Goal: Book appointment/travel/reservation

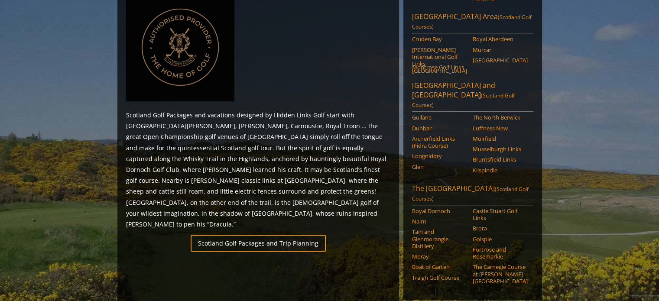
scroll to position [433, 0]
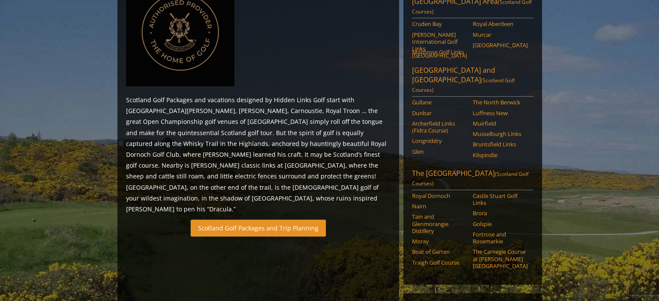
click at [267, 220] on link "Scotland Golf Packages and Trip Planning" at bounding box center [258, 228] width 135 height 17
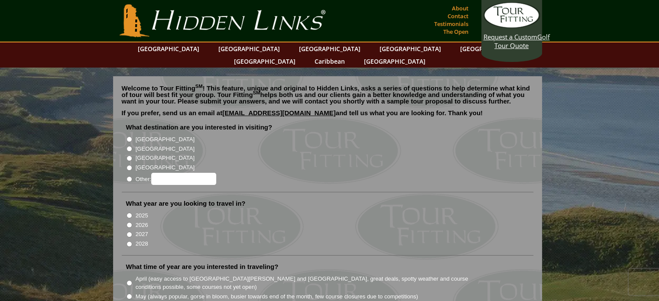
click at [129, 146] on input "[GEOGRAPHIC_DATA]" at bounding box center [130, 149] width 6 height 6
radio input "true"
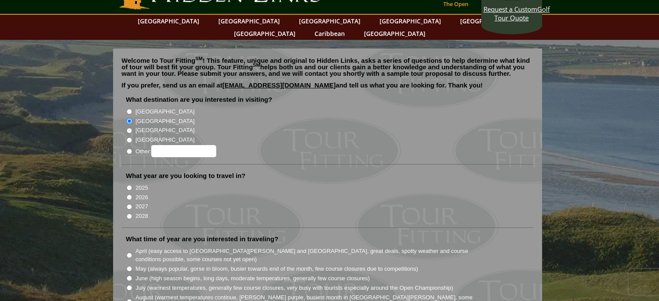
scroll to position [87, 0]
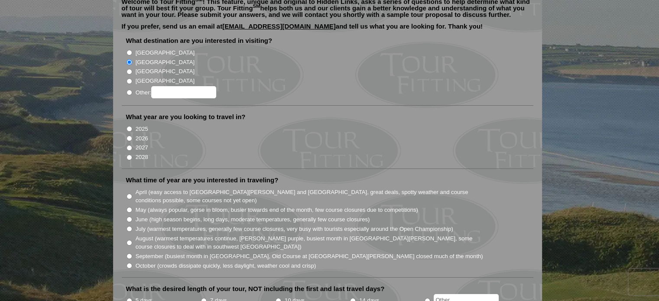
click at [127, 145] on input "2027" at bounding box center [130, 148] width 6 height 6
radio input "true"
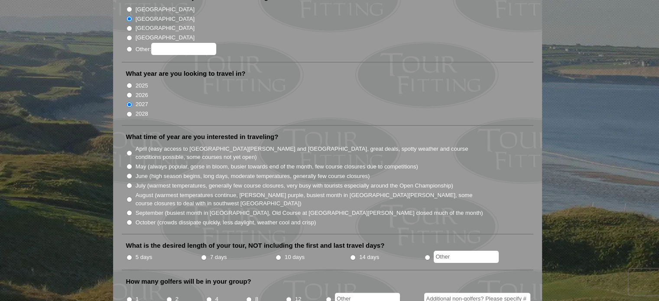
click at [129, 197] on input "August (warmest temperatures continue, [PERSON_NAME] purple, busiest month in […" at bounding box center [130, 200] width 6 height 6
radio input "true"
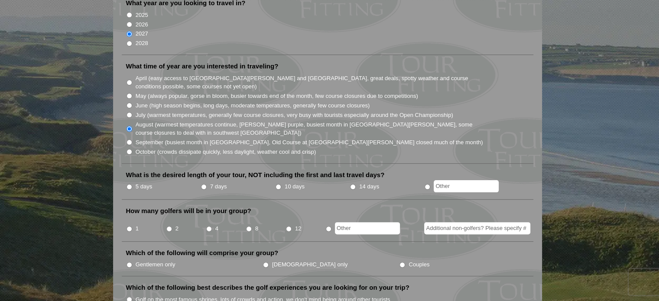
scroll to position [217, 0]
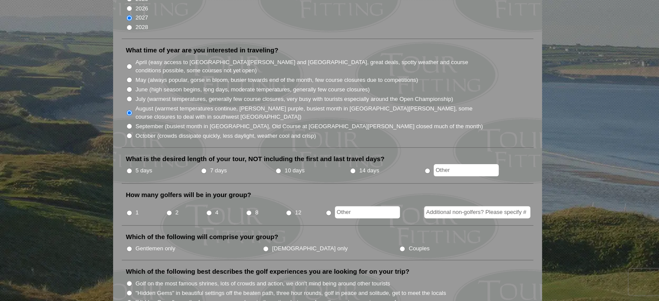
click at [205, 168] on input "7 days" at bounding box center [204, 171] width 6 height 6
radio input "true"
click at [250, 210] on input "8" at bounding box center [249, 213] width 6 height 6
radio input "true"
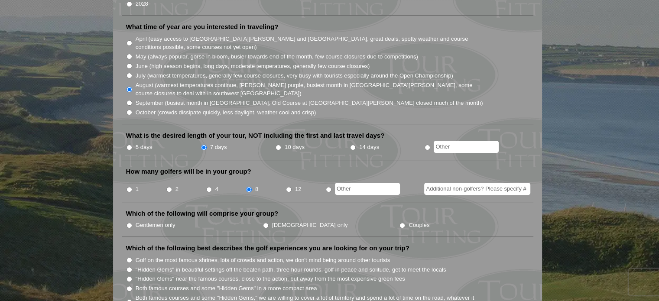
scroll to position [260, 0]
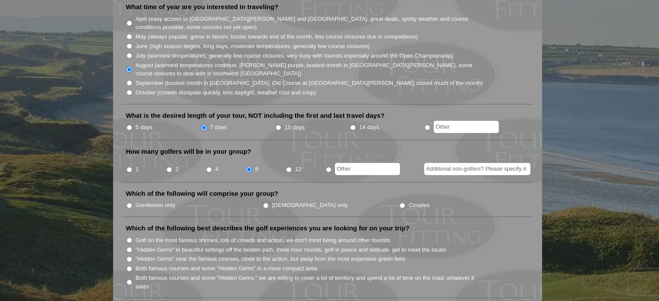
click at [128, 203] on input "Gentlemen only" at bounding box center [130, 206] width 6 height 6
radio input "true"
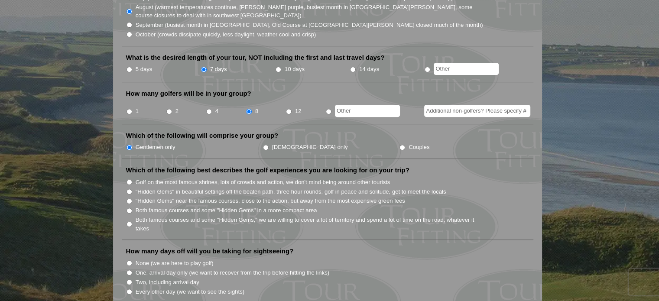
scroll to position [303, 0]
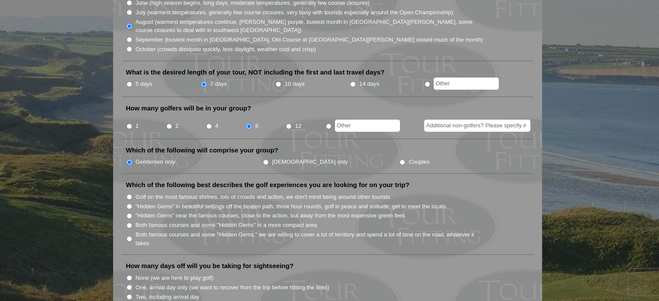
click at [128, 194] on input "Golf on the most famous shrines, lots of crowds and action, we don't mind being…" at bounding box center [130, 197] width 6 height 6
radio input "true"
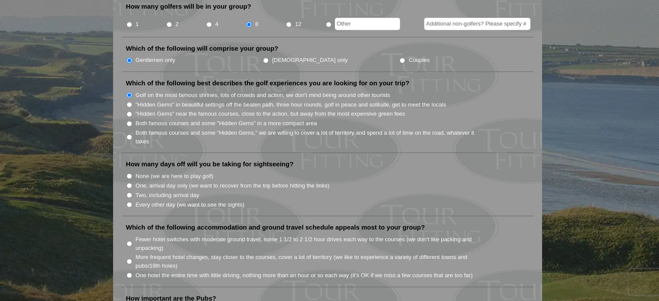
scroll to position [390, 0]
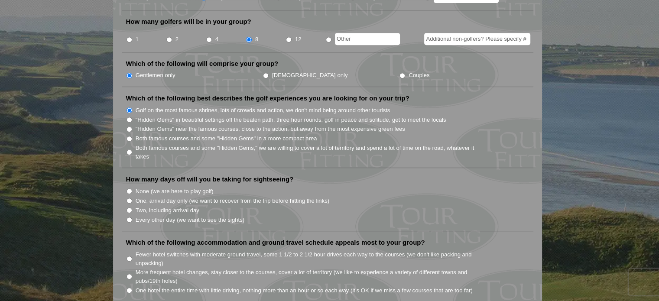
click at [128, 198] on input "One, arrival day only (we want to recover from the trip before hitting the link…" at bounding box center [130, 201] width 6 height 6
radio input "true"
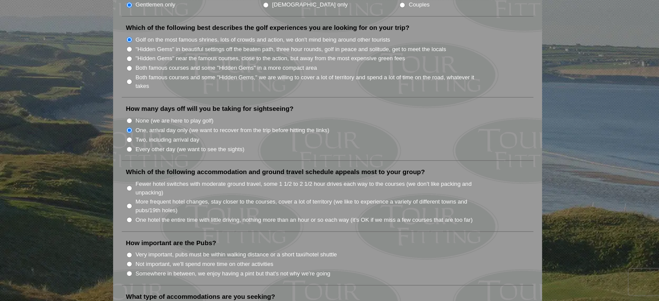
scroll to position [477, 0]
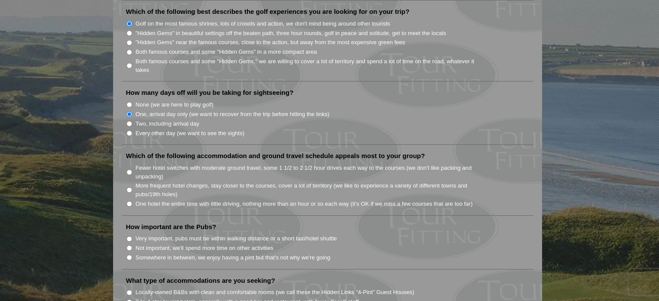
click at [132, 169] on input "Fewer hotel switches with moderate ground travel, some 1 1/2 to 2 1/2 hour driv…" at bounding box center [130, 172] width 6 height 6
radio input "true"
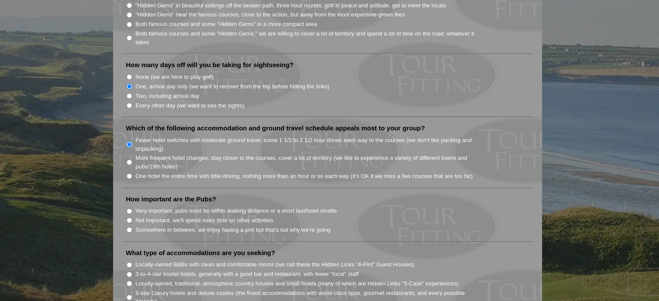
scroll to position [520, 0]
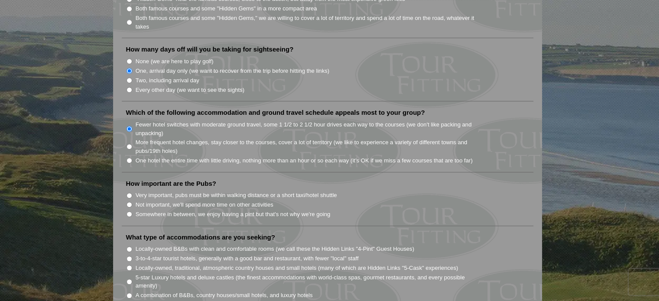
click at [129, 193] on input "Very important, pubs must be within walking distance or a short taxi/hotel shut…" at bounding box center [130, 196] width 6 height 6
radio input "true"
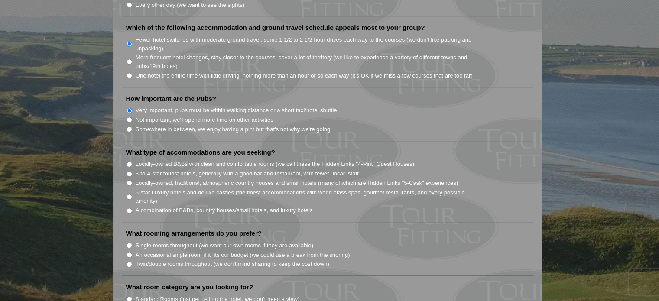
scroll to position [607, 0]
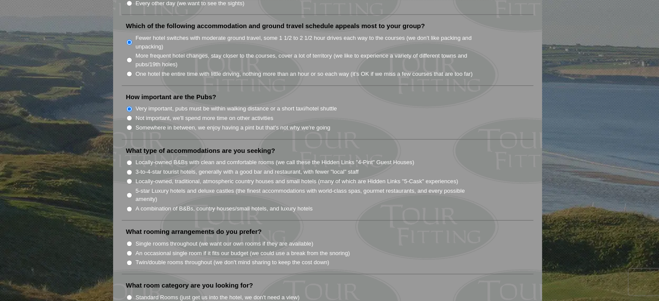
click at [129, 169] on input "3-to-4-star tourist hotels, generally with a good bar and restaurant, with fewe…" at bounding box center [130, 172] width 6 height 6
radio input "true"
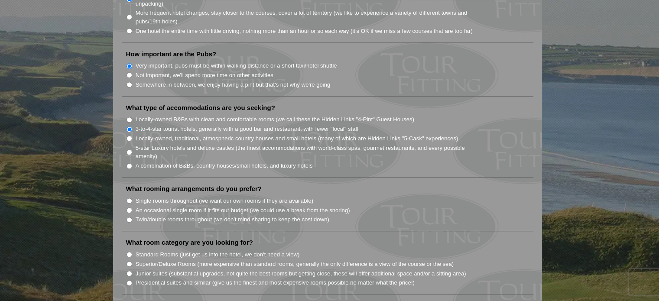
scroll to position [650, 0]
click at [129, 217] on input "Twin/double rooms throughout (we don't mind sharing to keep the cost down)" at bounding box center [130, 220] width 6 height 6
radio input "true"
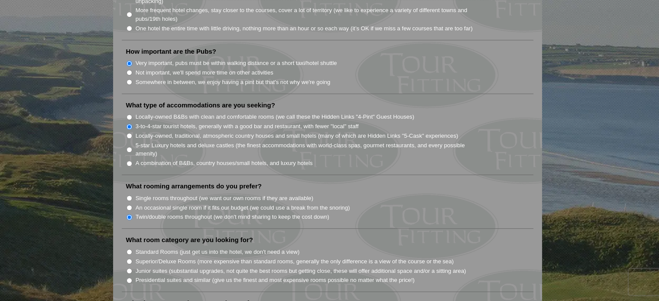
scroll to position [737, 0]
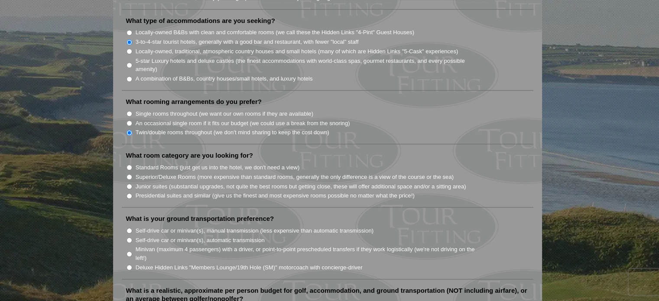
click at [128, 165] on input "Standard Rooms (just get us into the hotel, we don't need a view)" at bounding box center [130, 168] width 6 height 6
radio input "true"
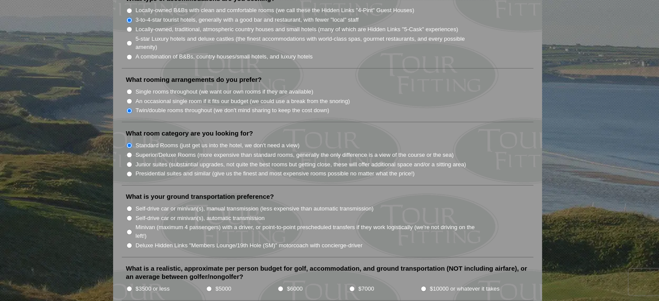
scroll to position [780, 0]
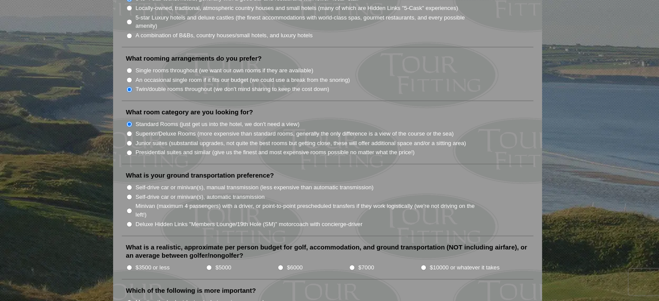
click at [131, 221] on input "Deluxe Hidden Links "Members Lounge/19th Hole (SM)" motorcoach with concierge-d…" at bounding box center [130, 224] width 6 height 6
radio input "true"
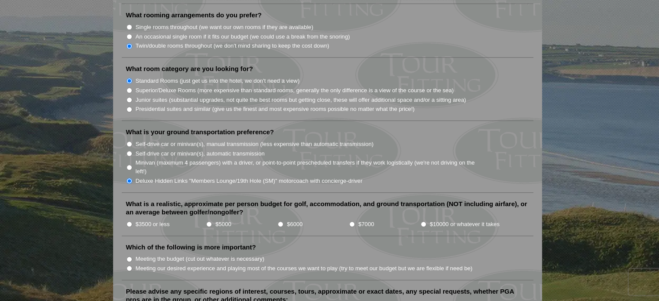
scroll to position [867, 0]
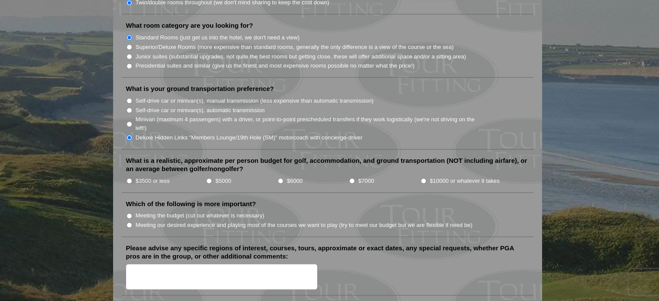
click at [354, 178] on input "$7000" at bounding box center [352, 181] width 6 height 6
radio input "true"
click at [421, 178] on input "$10000 or whatever it takes" at bounding box center [424, 181] width 6 height 6
radio input "true"
click at [352, 178] on input "$7000" at bounding box center [352, 181] width 6 height 6
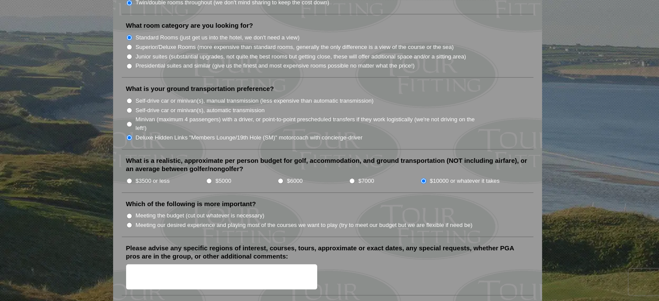
radio input "true"
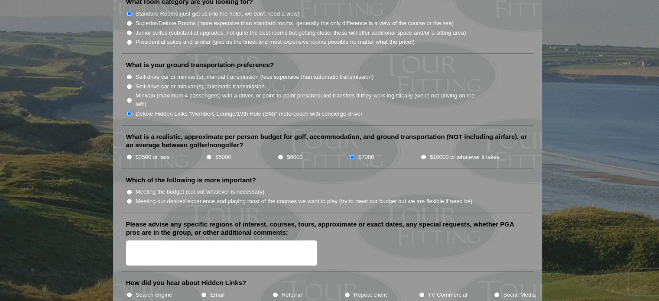
scroll to position [910, 0]
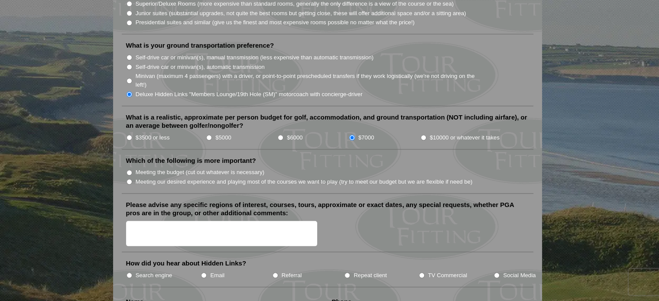
click at [127, 179] on input "Meeting our desired experience and playing most of the courses we want to play …" at bounding box center [130, 182] width 6 height 6
radio input "true"
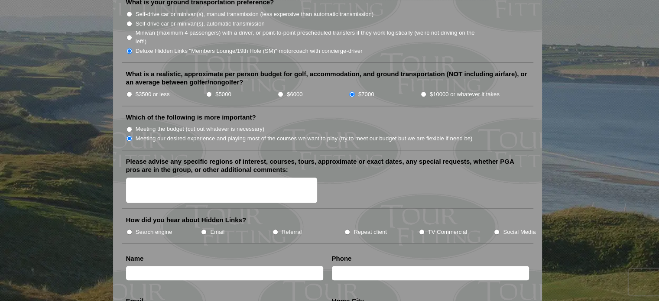
click at [422, 229] on input "TV Commercial" at bounding box center [422, 232] width 6 height 6
radio input "true"
click at [155, 178] on textarea "Please advise any specific regions of interest, courses, tours, approximate or …" at bounding box center [222, 191] width 192 height 26
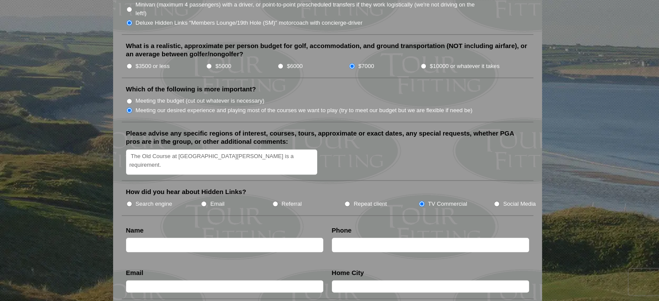
scroll to position [997, 0]
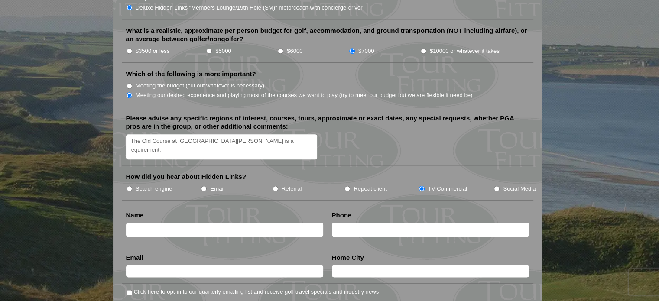
type textarea "The Old Course at [GEOGRAPHIC_DATA][PERSON_NAME] is a requirement."
click at [182, 223] on input "text" at bounding box center [224, 230] width 197 height 14
type input "[PERSON_NAME]"
type input "8044415652"
type input "[PERSON_NAME][EMAIL_ADDRESS][PERSON_NAME][DOMAIN_NAME]"
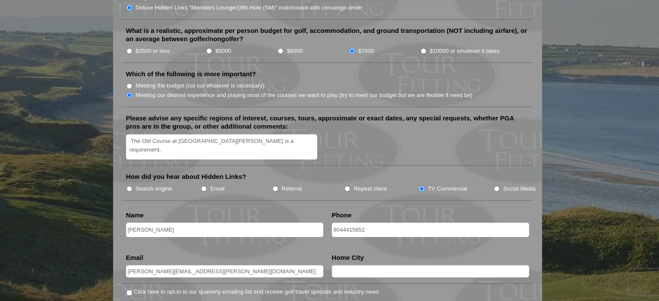
type input "Midlothian"
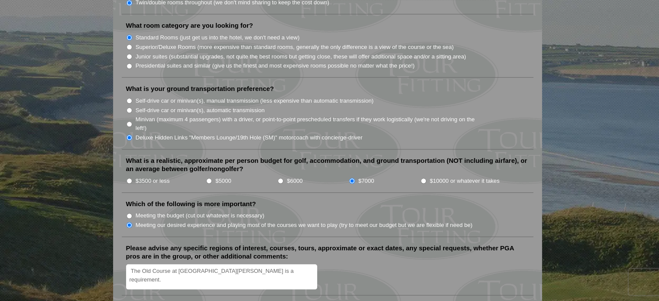
scroll to position [1040, 0]
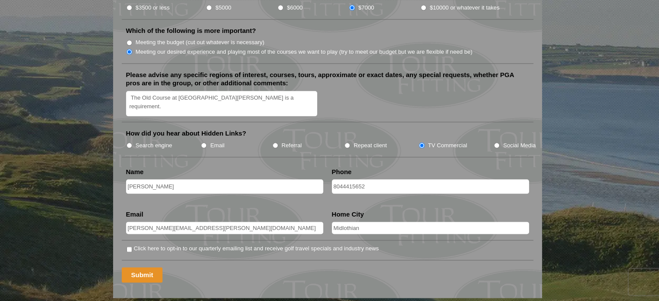
click at [133, 267] on input "Submit" at bounding box center [142, 274] width 41 height 15
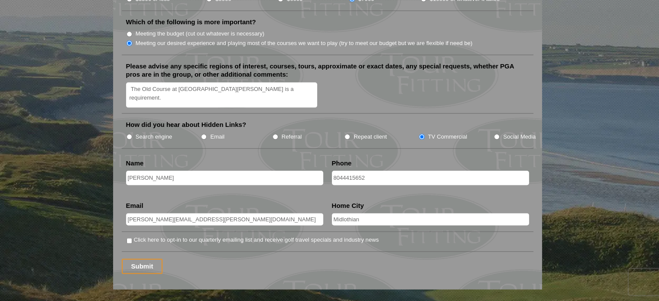
scroll to position [1084, 0]
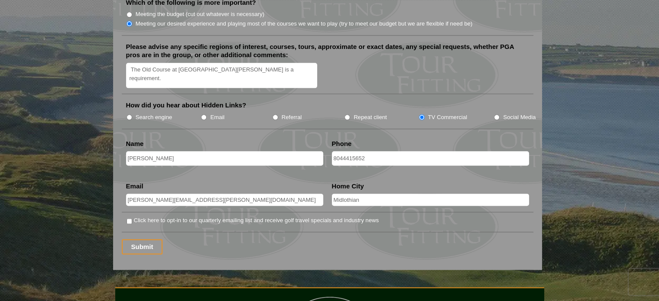
click at [371, 151] on input "8044415652" at bounding box center [430, 158] width 197 height 14
click at [205, 194] on input "[PERSON_NAME][EMAIL_ADDRESS][PERSON_NAME][DOMAIN_NAME]" at bounding box center [224, 200] width 197 height 12
drag, startPoint x: 388, startPoint y: 181, endPoint x: 347, endPoint y: 181, distance: 41.6
click at [388, 194] on input "Midlothian" at bounding box center [430, 200] width 197 height 12
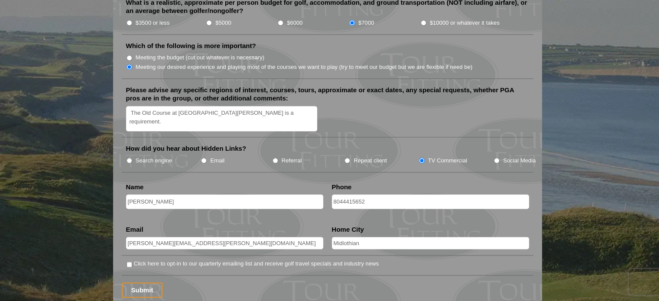
click at [130, 262] on input "Click here to opt-in to our quarterly emailing list and receive golf travel spe…" at bounding box center [130, 265] width 6 height 6
checkbox input "true"
click at [137, 283] on input "Submit" at bounding box center [142, 290] width 41 height 15
